Goal: Navigation & Orientation: Find specific page/section

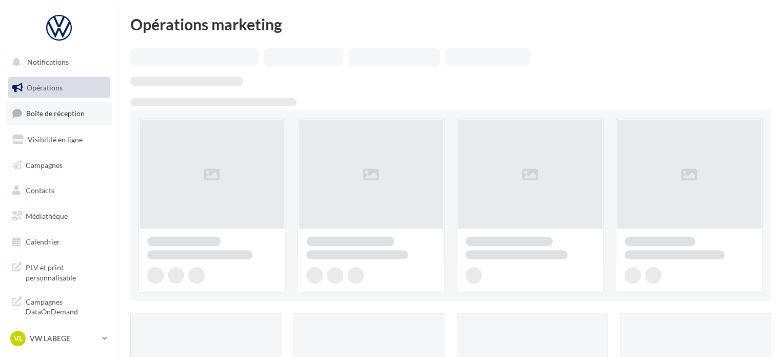
click at [83, 116] on span "Boîte de réception" at bounding box center [55, 113] width 59 height 9
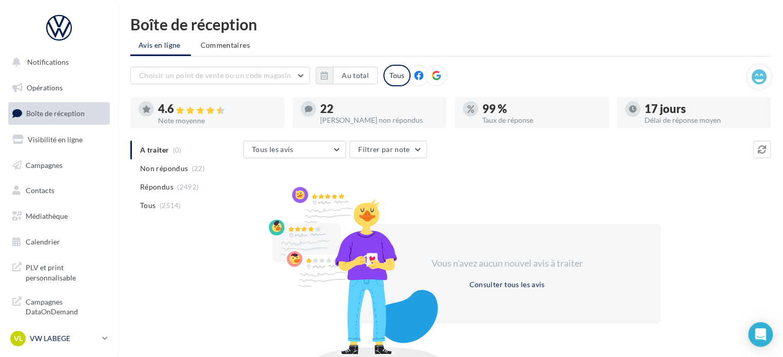
click at [62, 336] on p "VW LABEGE" at bounding box center [64, 338] width 68 height 10
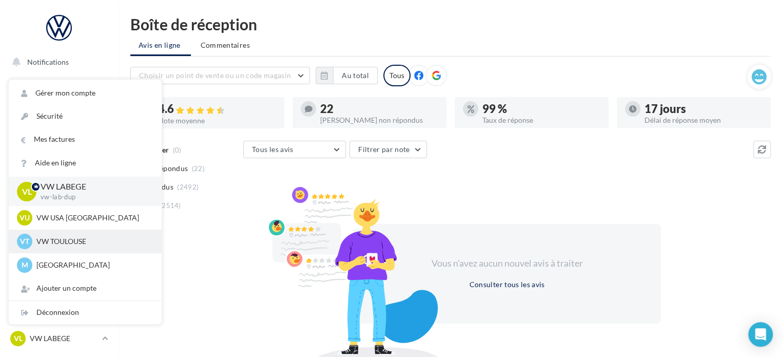
click at [92, 243] on p "VW TOULOUSE" at bounding box center [92, 241] width 113 height 10
